Goal: Task Accomplishment & Management: Manage account settings

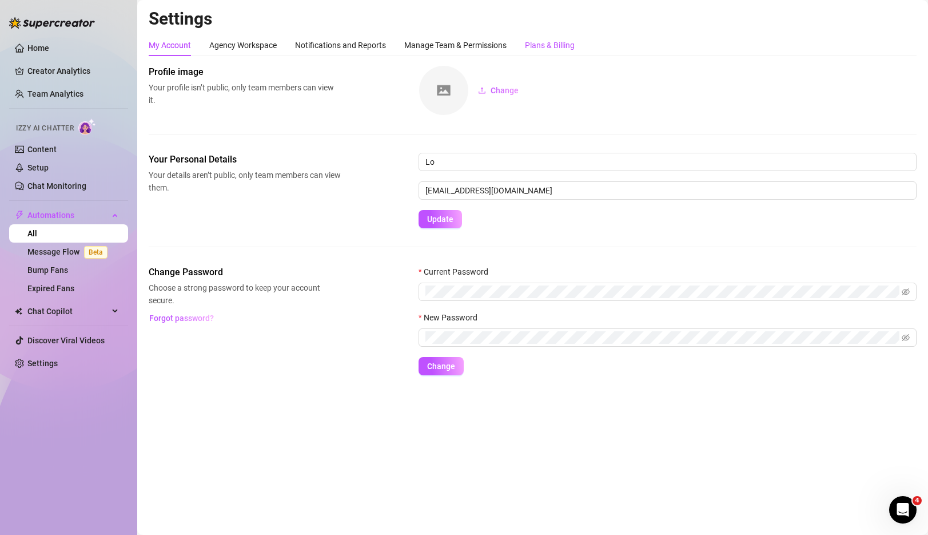
click at [545, 47] on div "Plans & Billing" at bounding box center [550, 45] width 50 height 13
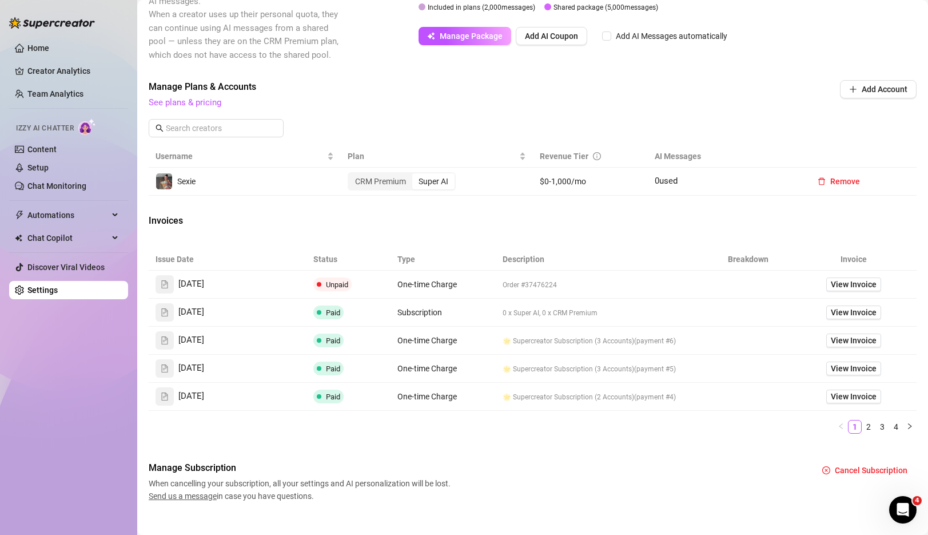
scroll to position [370, 0]
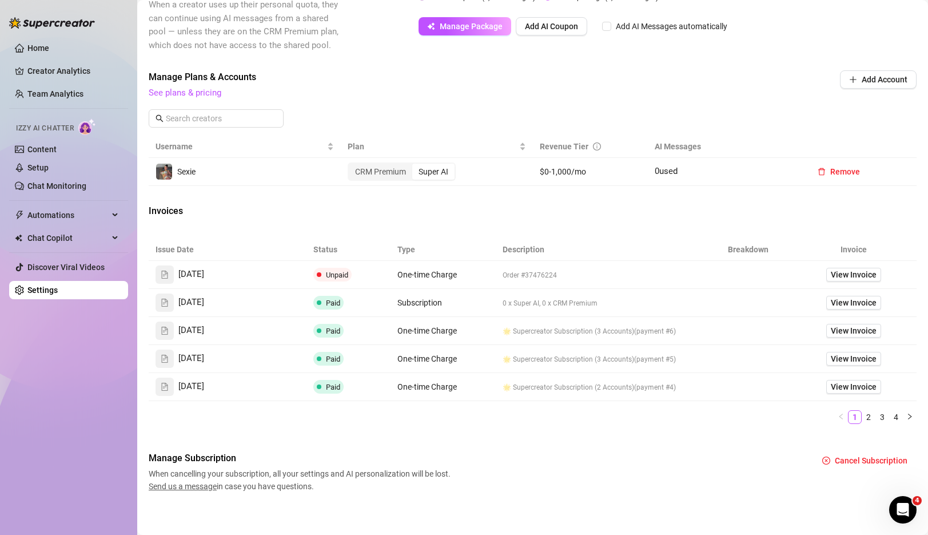
scroll to position [370, 0]
click at [843, 308] on span "View Invoice" at bounding box center [854, 303] width 46 height 13
click at [839, 305] on span "View Invoice" at bounding box center [854, 303] width 46 height 13
click at [835, 276] on span "View Invoice" at bounding box center [854, 275] width 46 height 13
